Goal: Book appointment/travel/reservation

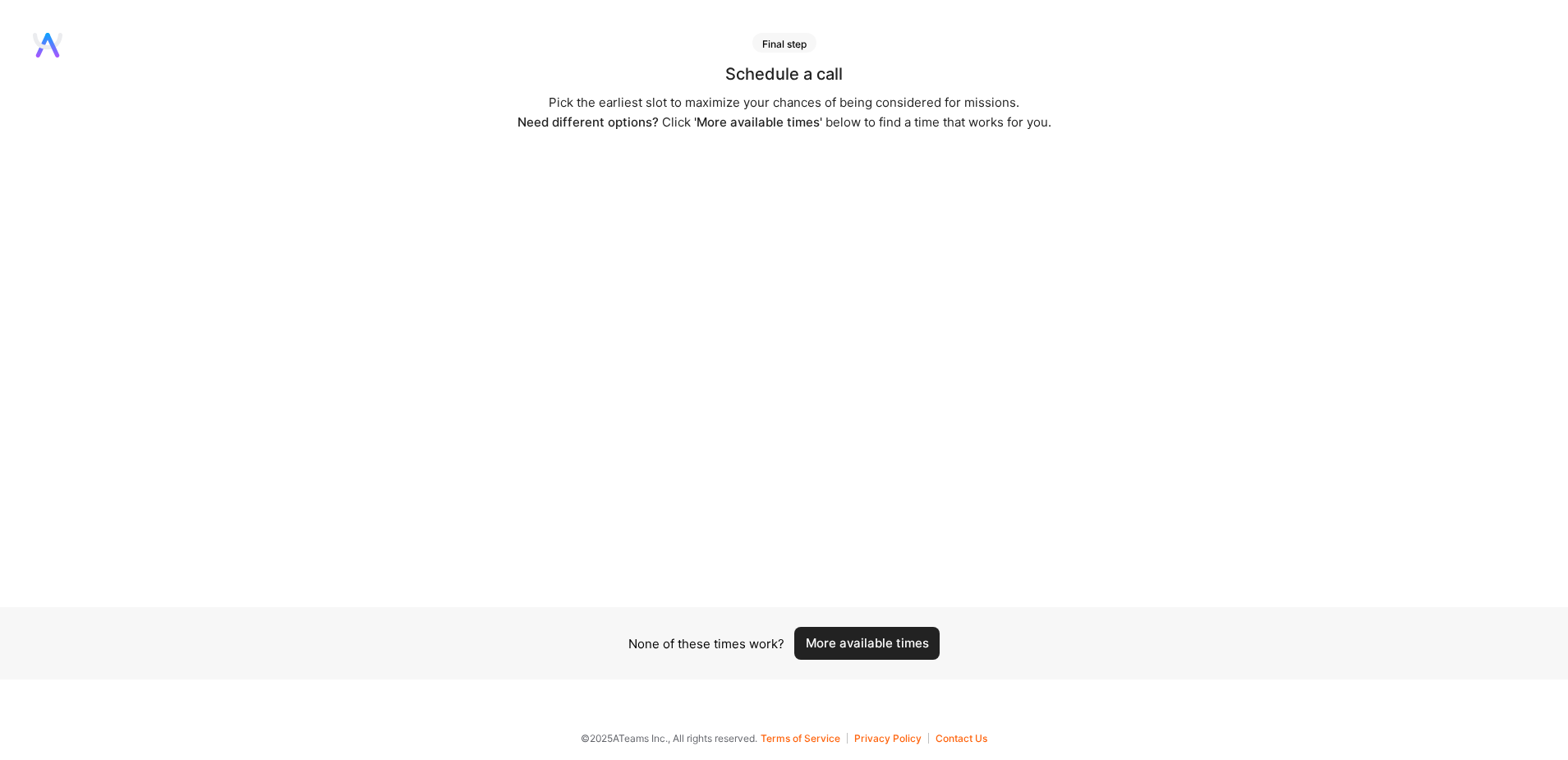
click at [859, 631] on button "More available times" at bounding box center [867, 643] width 146 height 33
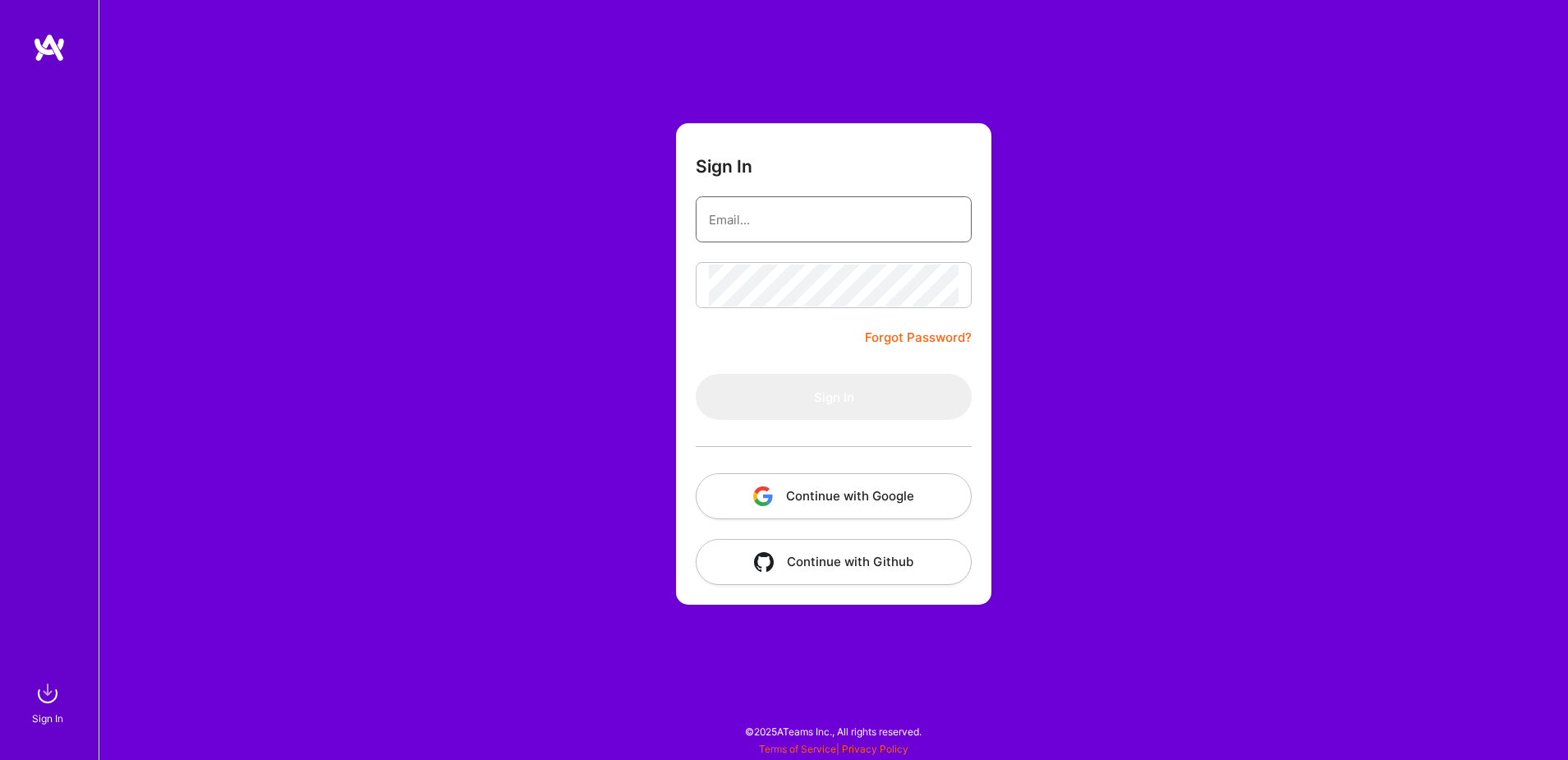
type input "[EMAIL_ADDRESS][DOMAIN_NAME]"
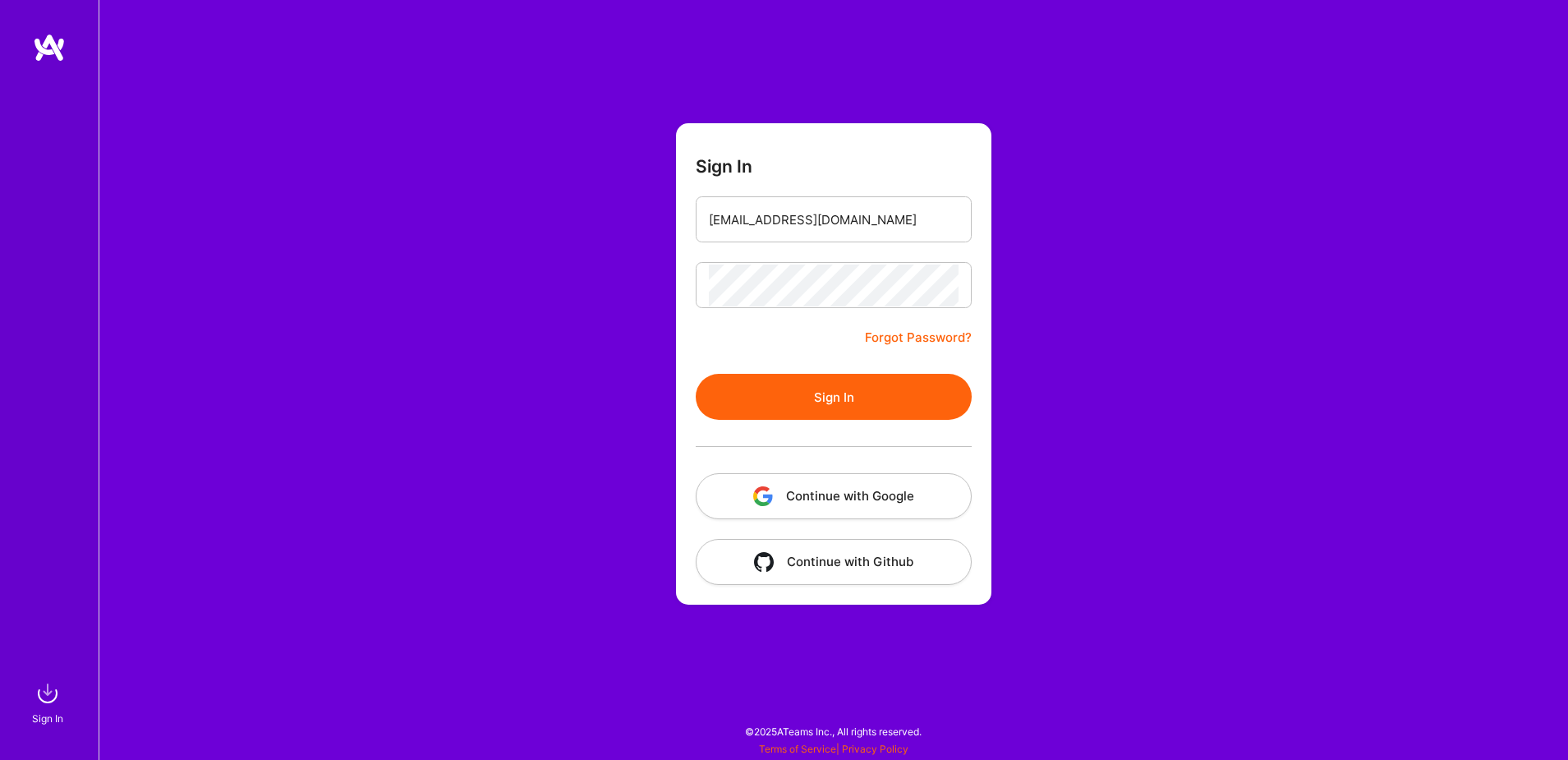
click at [797, 494] on button "Continue with Google" at bounding box center [834, 496] width 276 height 46
